Goal: Information Seeking & Learning: Learn about a topic

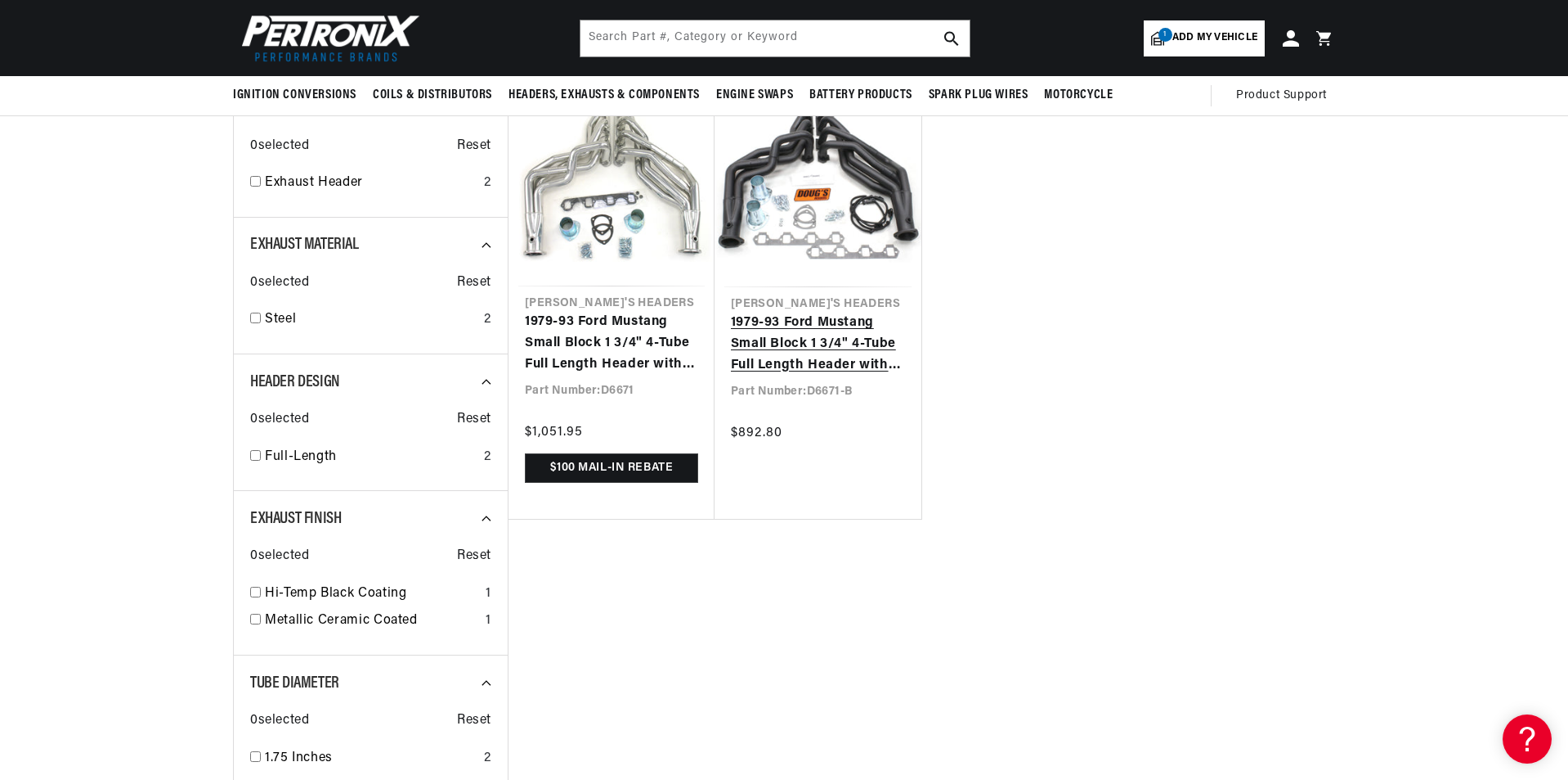
scroll to position [0, 2042]
click at [787, 342] on link "1979-93 Ford Mustang Small Block 1 3/4" 4-Tube Full Length Header with Hi-Temp …" at bounding box center [817, 344] width 174 height 63
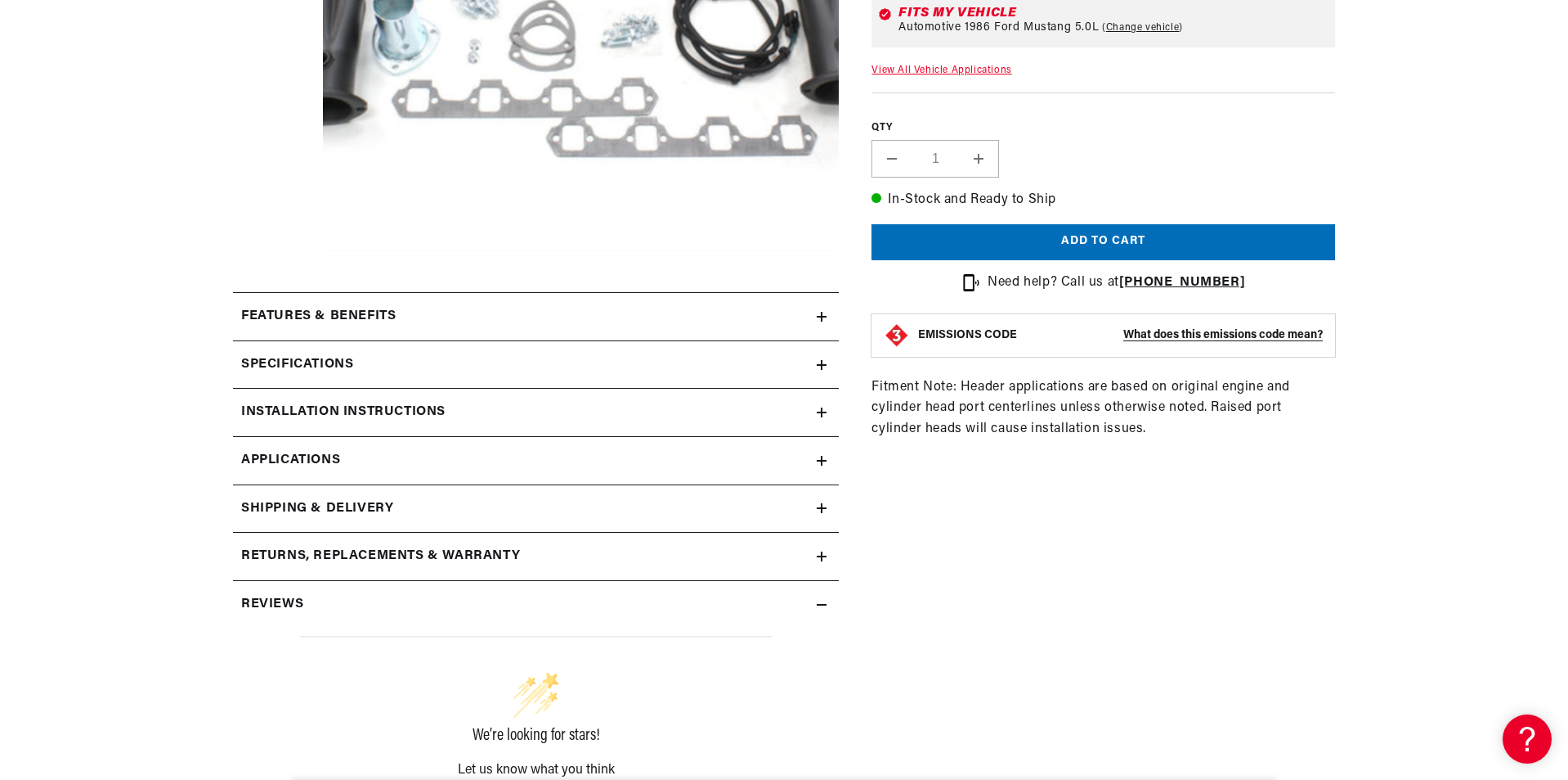
scroll to position [572, 0]
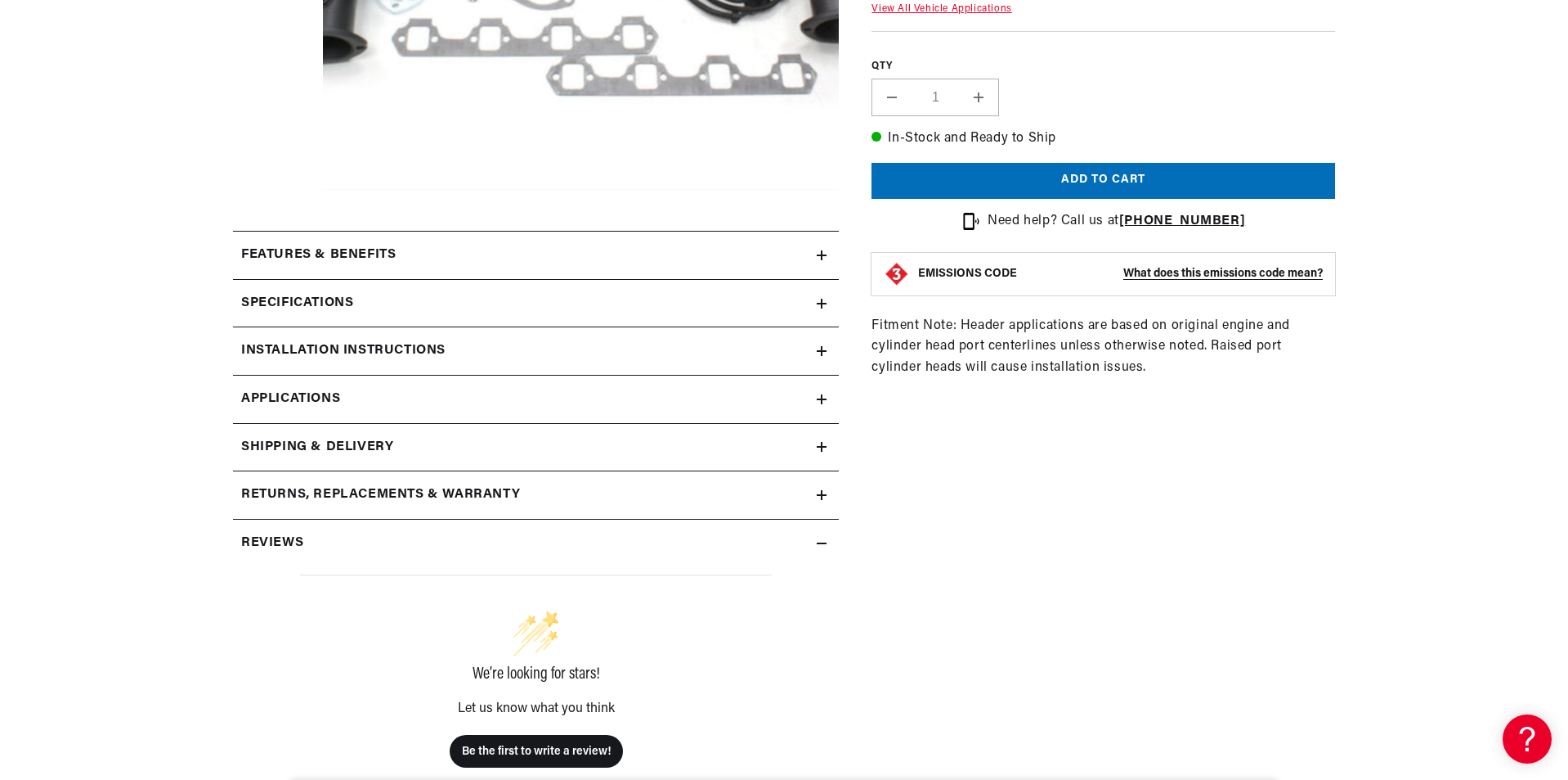
click at [821, 299] on icon at bounding box center [821, 304] width 0 height 10
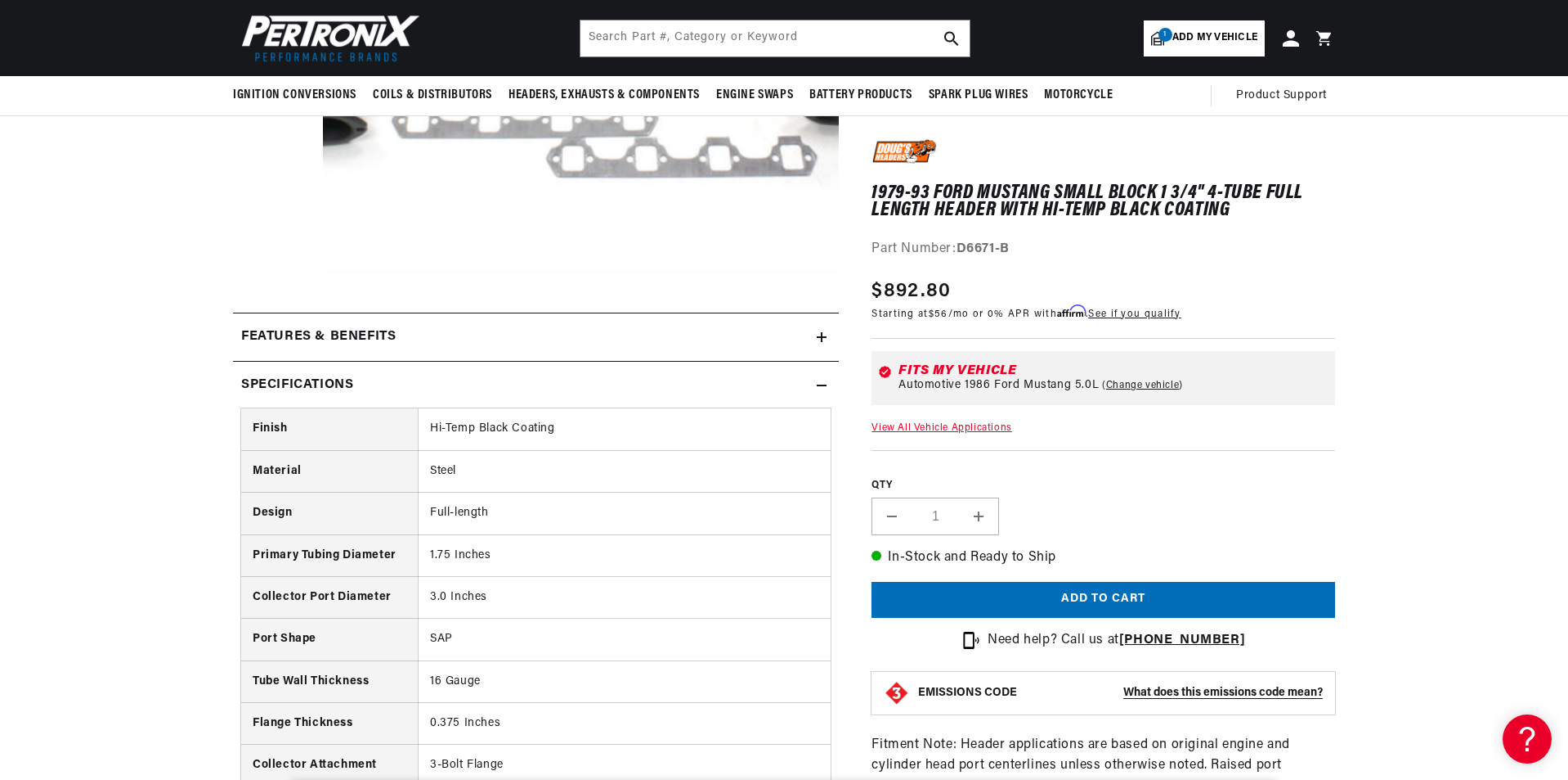
scroll to position [0, 2042]
click at [824, 337] on icon at bounding box center [821, 337] width 10 height 0
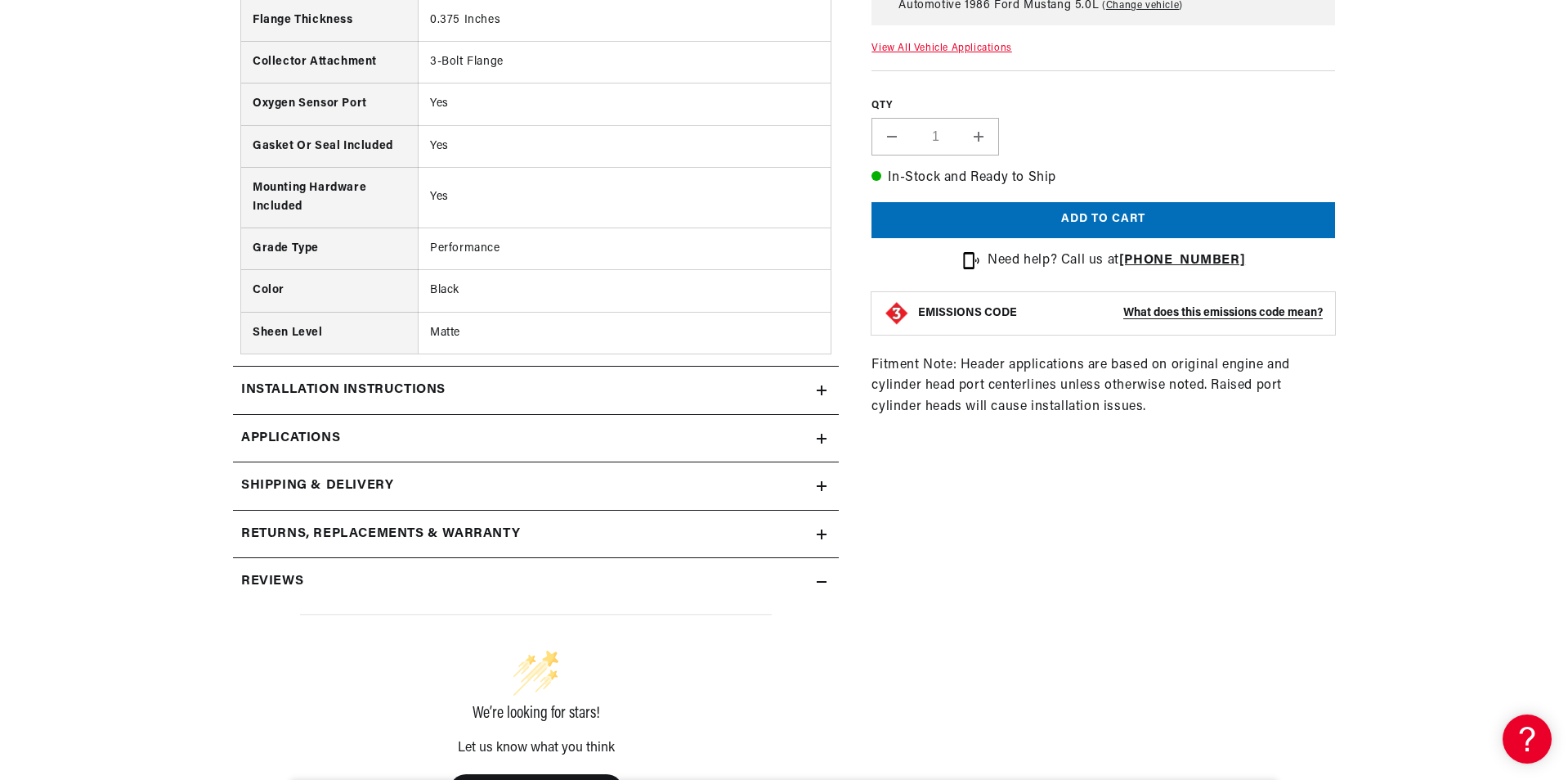
scroll to position [1636, 0]
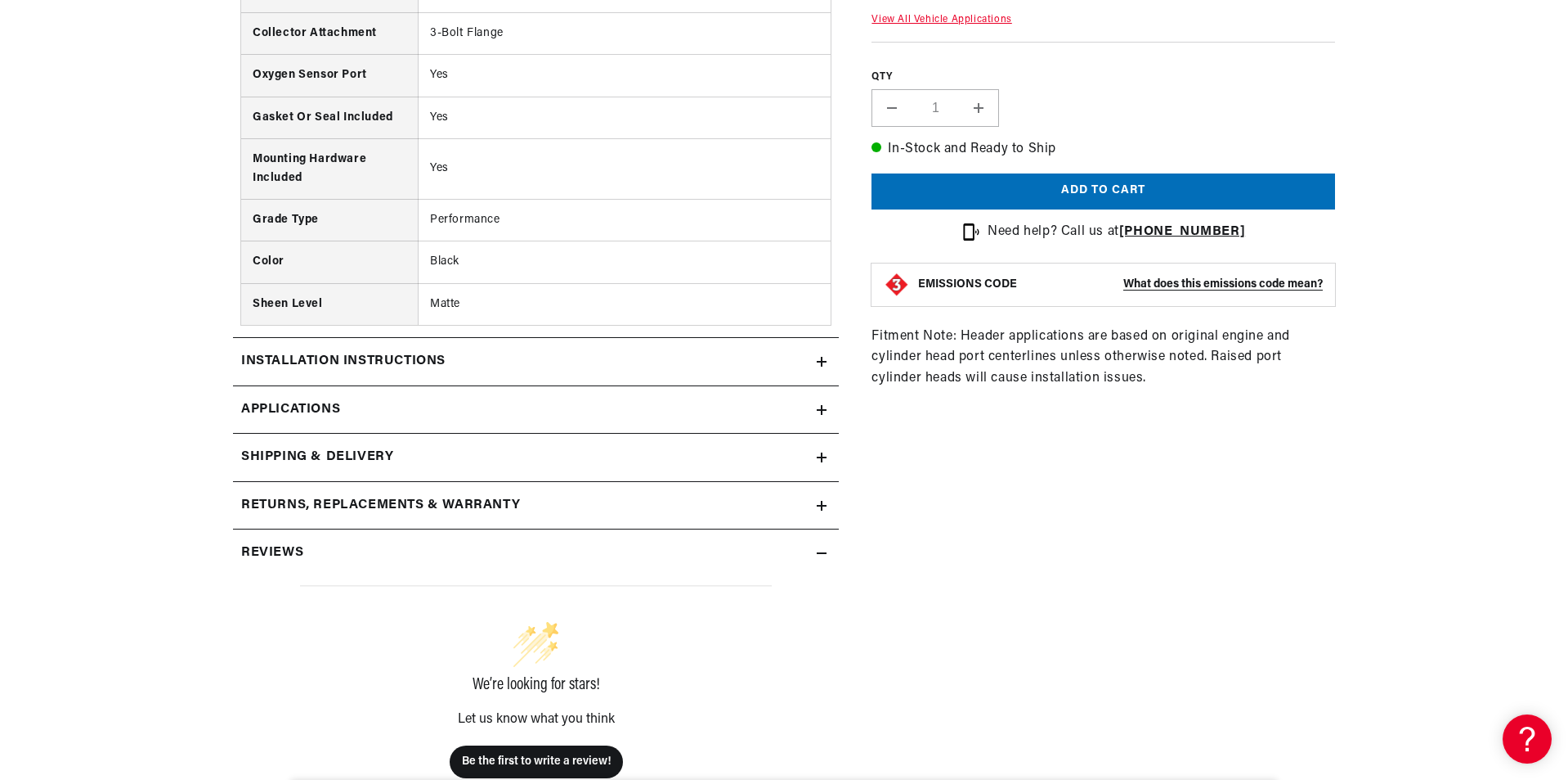
click at [815, 389] on link "Applications" at bounding box center [535, 410] width 606 height 48
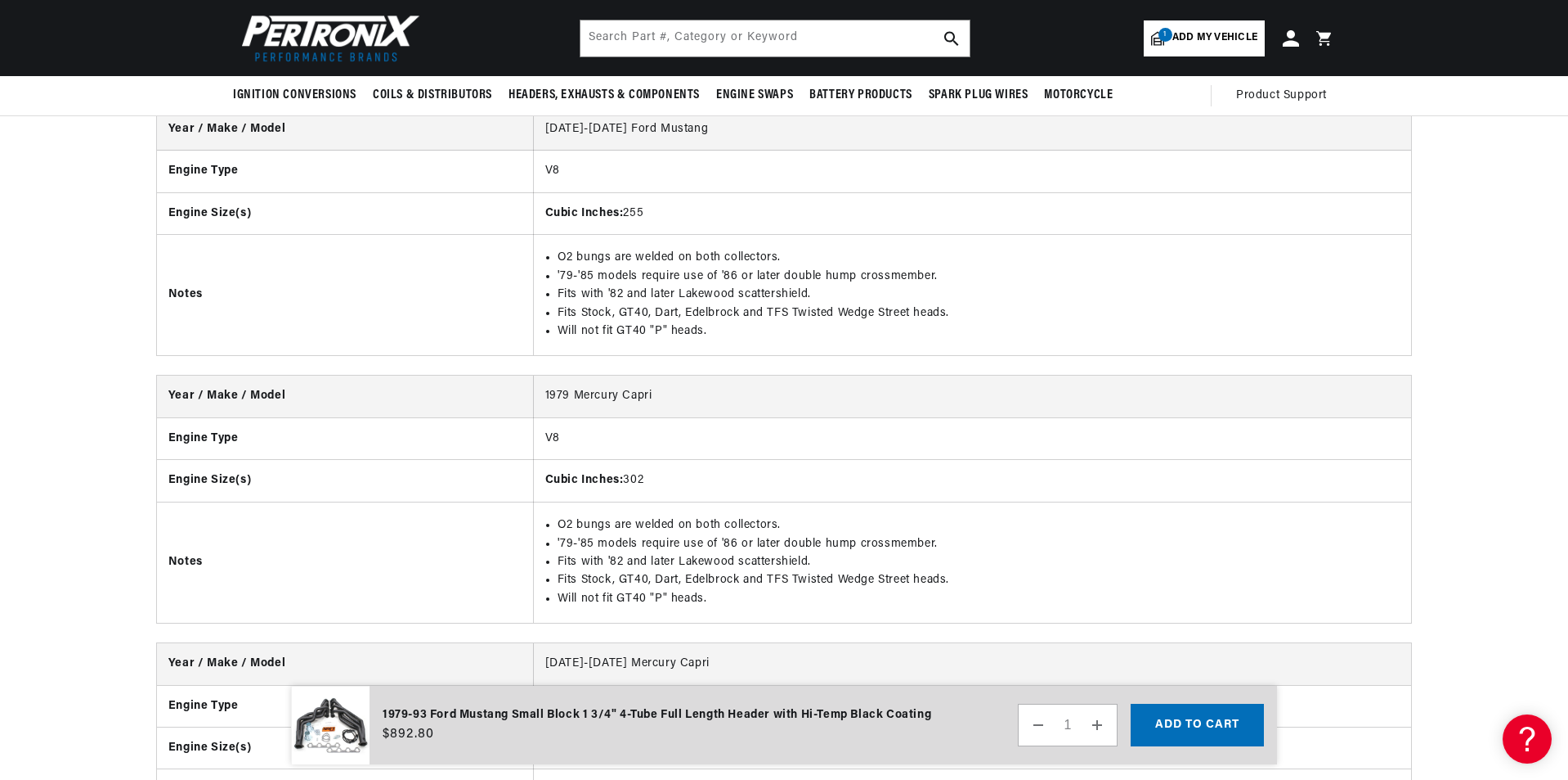
scroll to position [3042, 0]
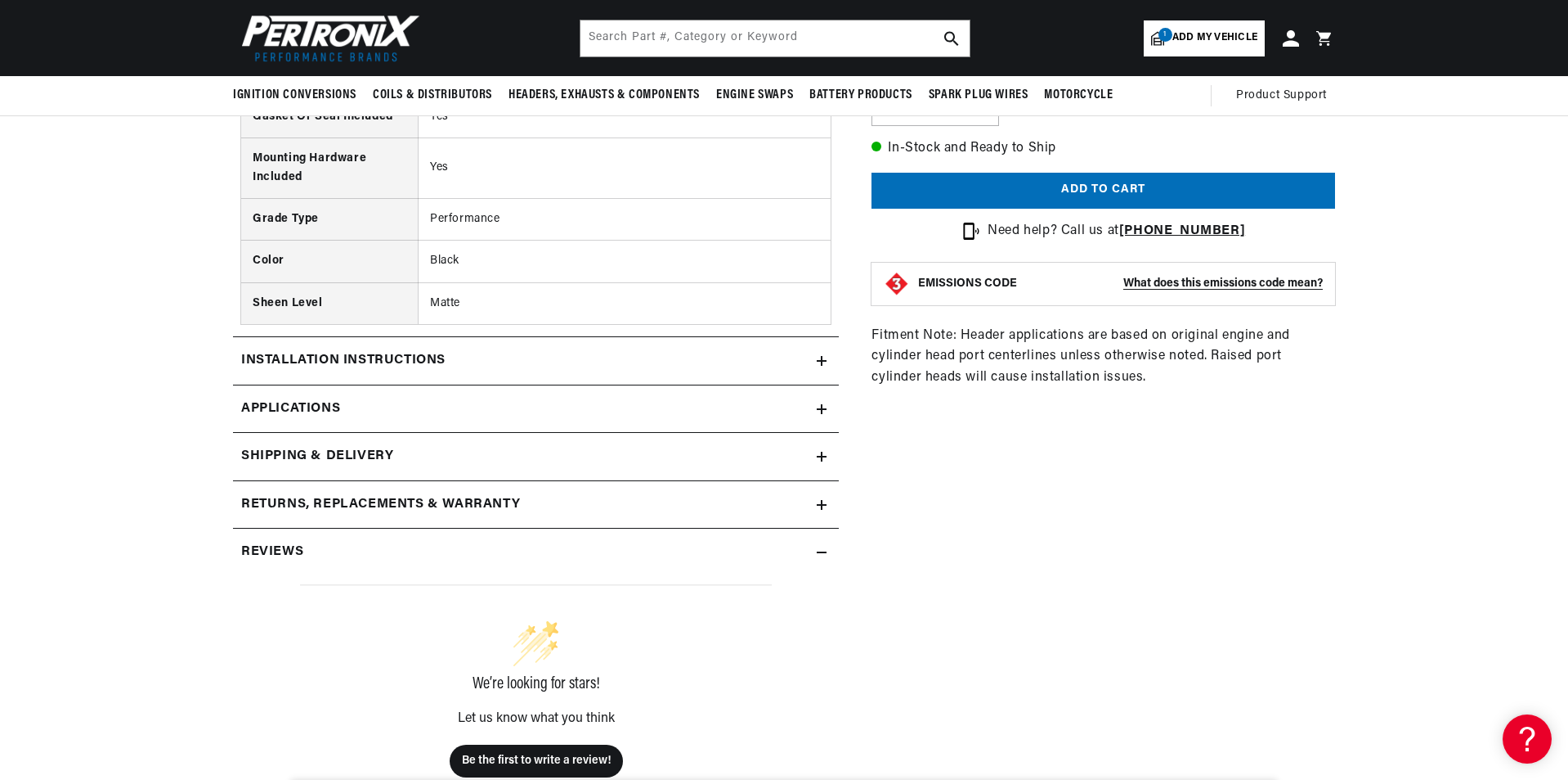
scroll to position [1636, 0]
